Goal: Transaction & Acquisition: Download file/media

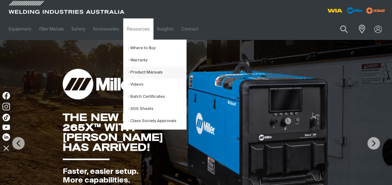
click at [138, 70] on link "Product Manuals" at bounding box center [157, 72] width 58 height 12
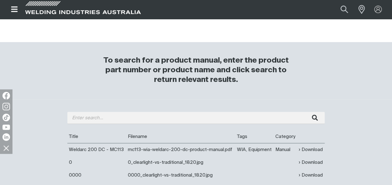
scroll to position [218, 0]
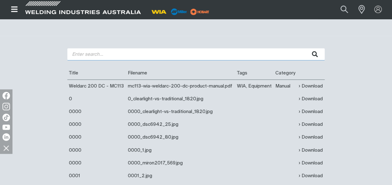
click at [78, 55] on input "search" at bounding box center [195, 54] width 257 height 12
click at [305, 48] on button "submit" at bounding box center [315, 54] width 20 height 12
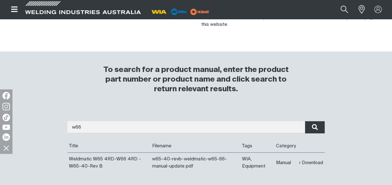
scroll to position [218, 0]
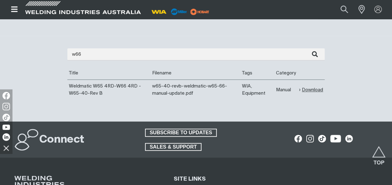
click at [308, 89] on link "Download" at bounding box center [311, 89] width 24 height 7
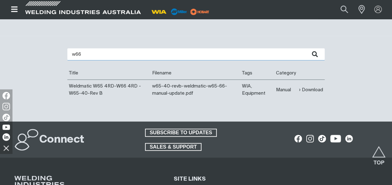
click at [85, 56] on input "w66" at bounding box center [195, 54] width 257 height 12
type input "w67"
click at [305, 48] on button "submit" at bounding box center [315, 54] width 20 height 12
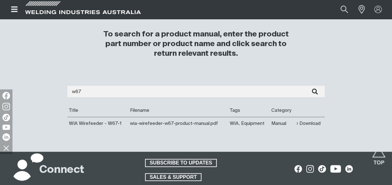
scroll to position [218, 0]
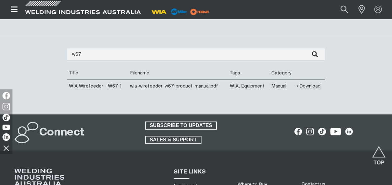
click at [303, 86] on link "Download" at bounding box center [309, 86] width 24 height 7
